Goal: Check status

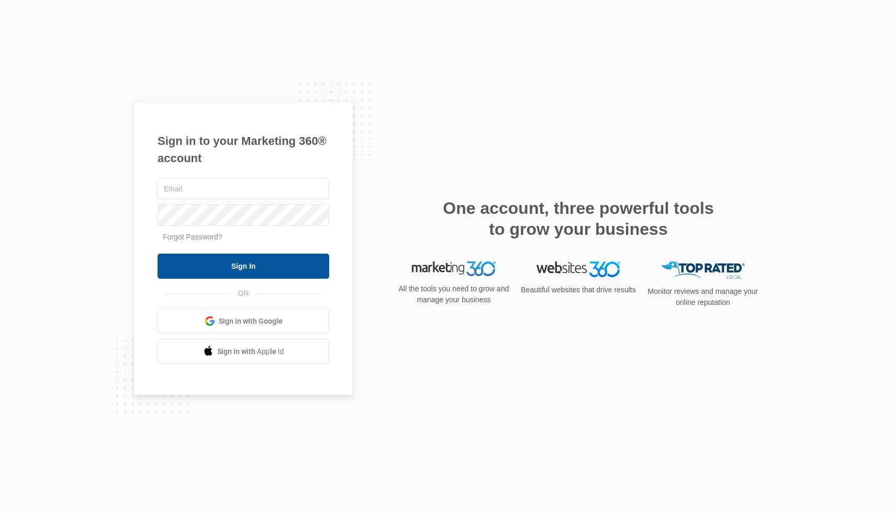
type input "[PERSON_NAME][EMAIL_ADDRESS][DOMAIN_NAME]"
click at [198, 262] on input "Sign In" at bounding box center [244, 266] width 172 height 25
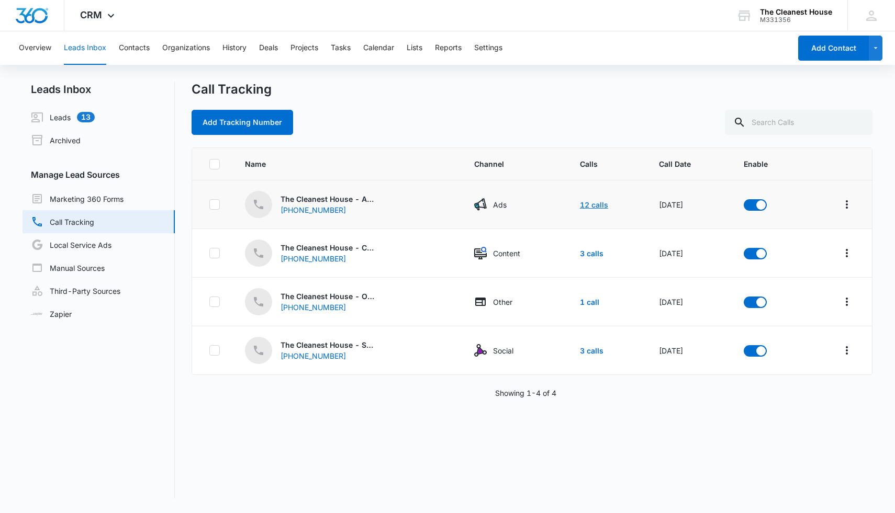
click at [588, 204] on link "12 calls" at bounding box center [594, 204] width 28 height 9
